Goal: Check status

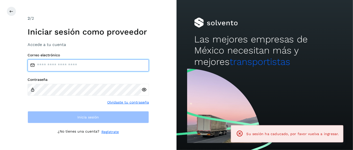
type input "**********"
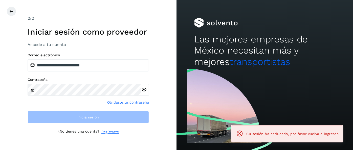
click at [68, 104] on div "Contraseña Olvidaste tu contraseña" at bounding box center [88, 92] width 121 height 28
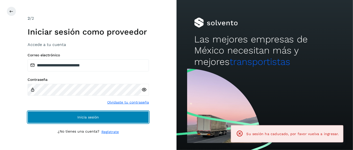
click at [78, 117] on span "Inicia sesión" at bounding box center [88, 117] width 21 height 4
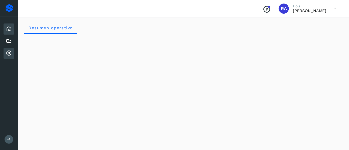
click at [6, 51] on icon at bounding box center [9, 53] width 6 height 6
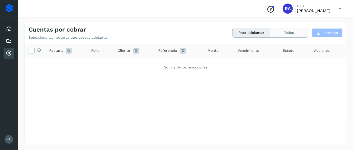
click at [297, 33] on button "Todas" at bounding box center [288, 32] width 37 height 9
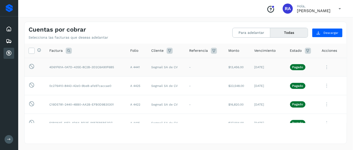
click at [324, 65] on icon at bounding box center [326, 67] width 10 height 10
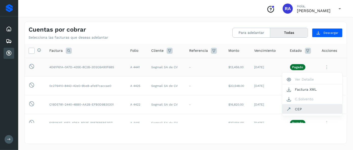
click at [307, 108] on button "CEP" at bounding box center [312, 109] width 60 height 10
